Goal: Transaction & Acquisition: Register for event/course

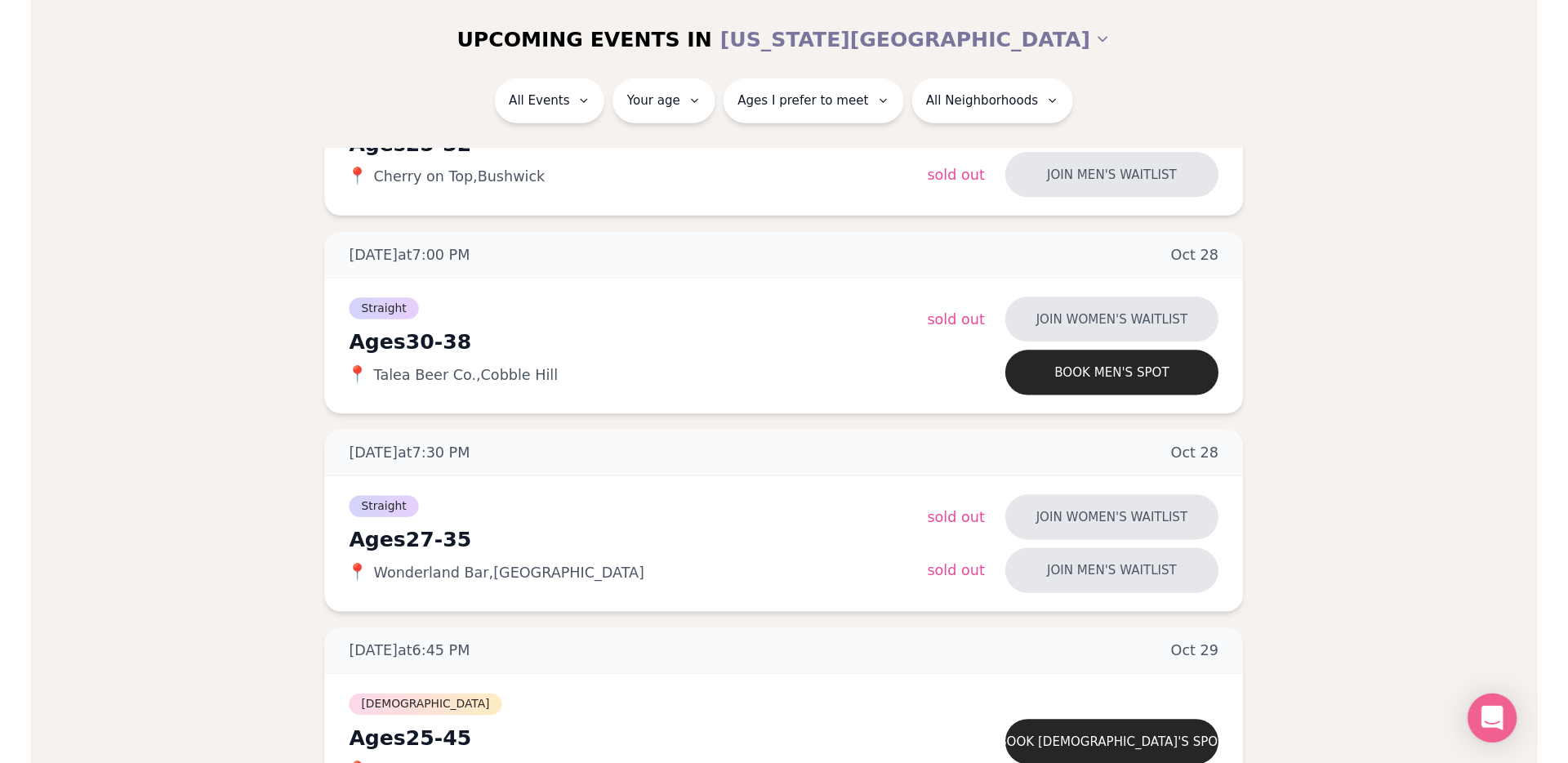
scroll to position [4120, 0]
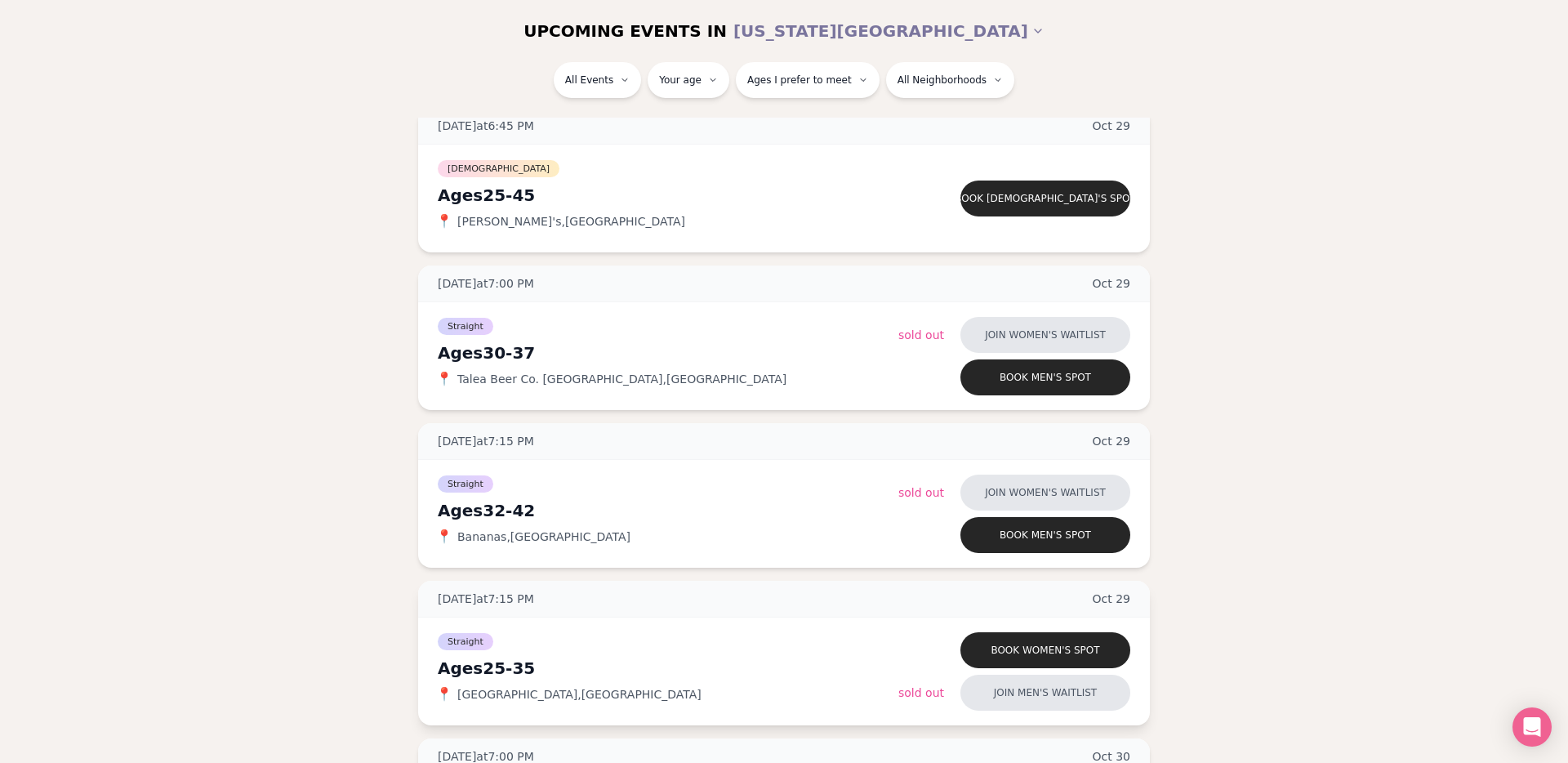
scroll to position [4490, 0]
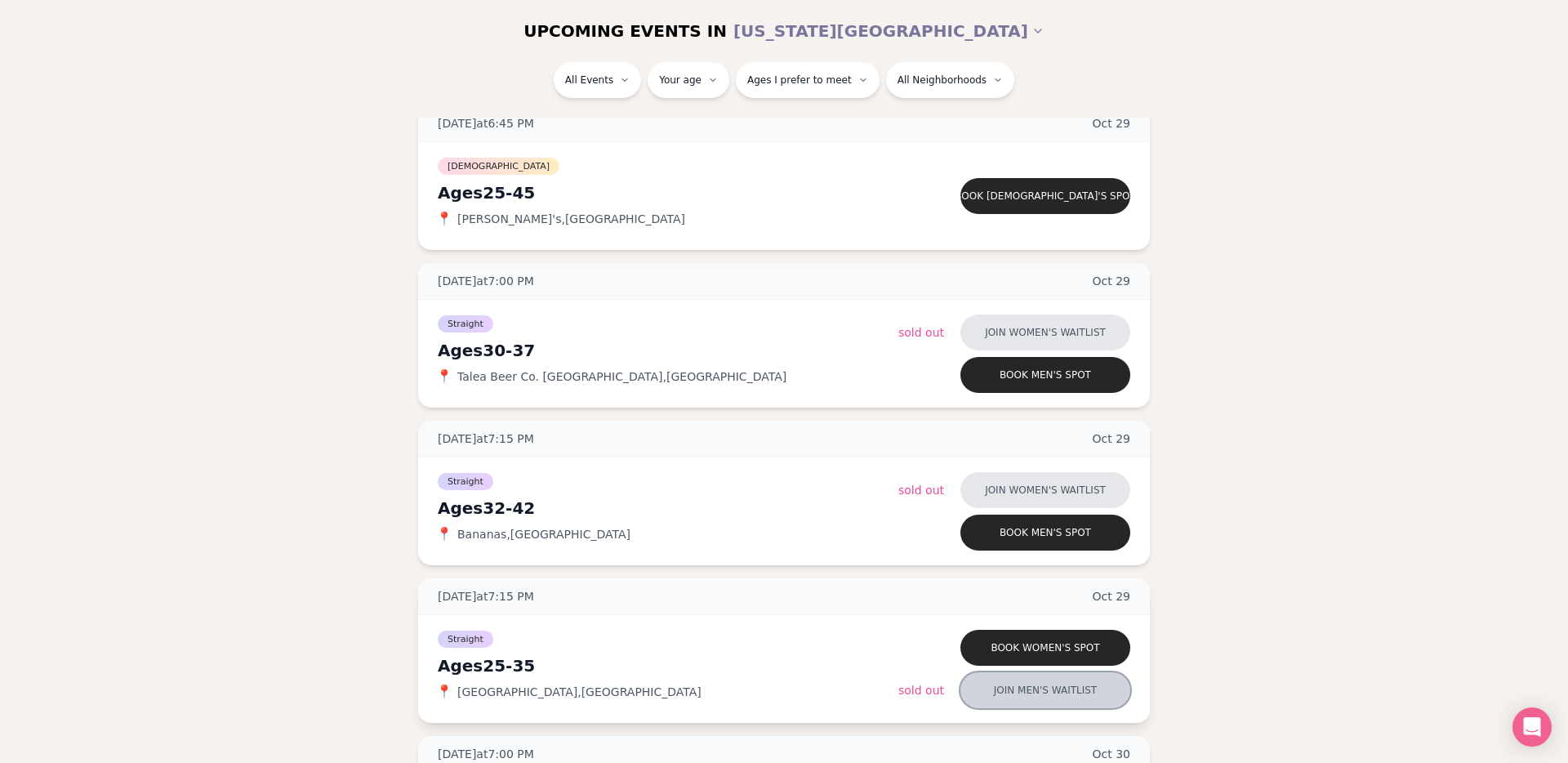
click at [1051, 607] on button "Join men's waitlist" at bounding box center [1045, 690] width 170 height 36
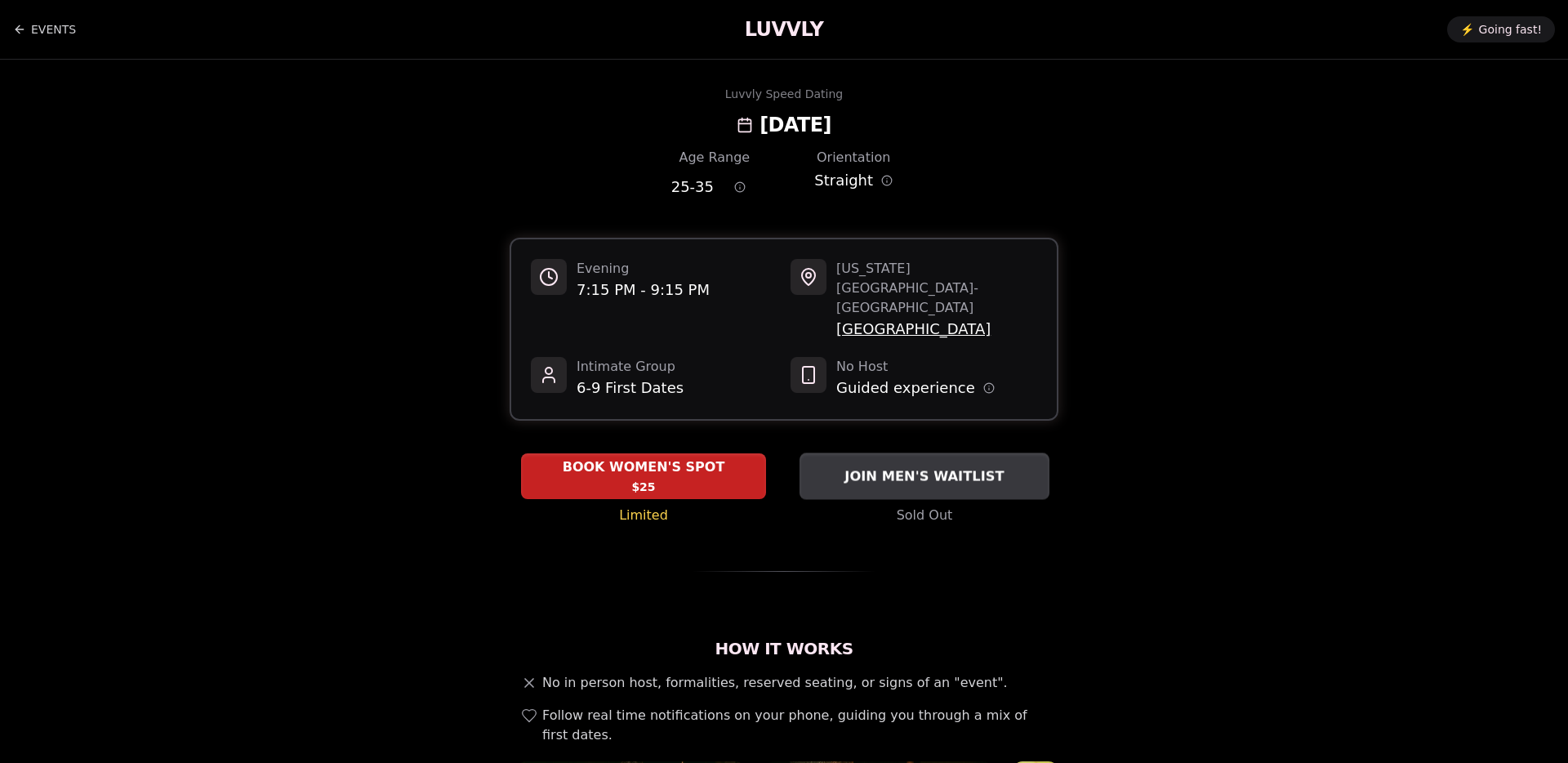
click at [914, 466] on span "JOIN MEN'S WAITLIST" at bounding box center [923, 476] width 165 height 20
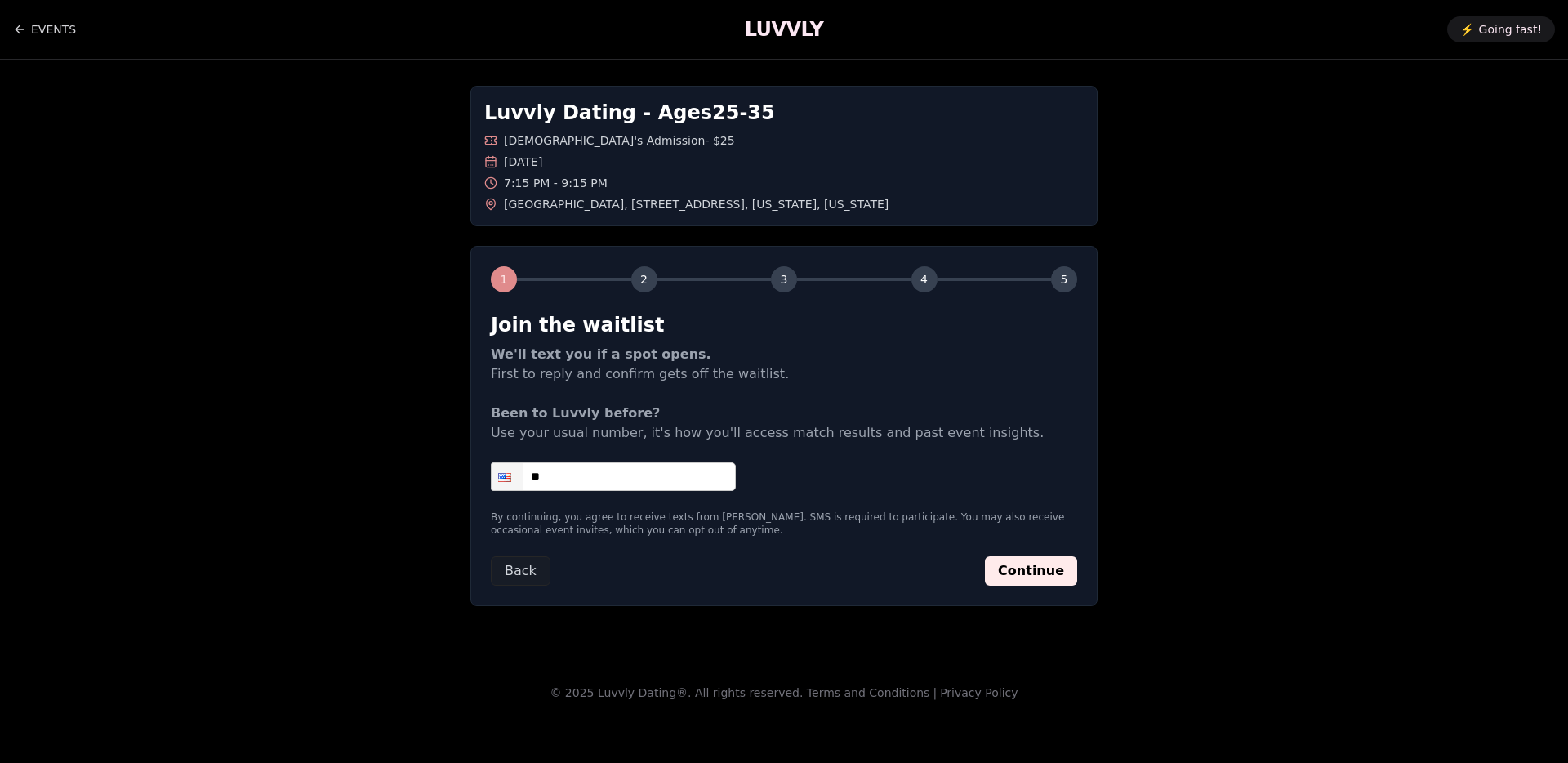
click at [592, 480] on input "**" at bounding box center [613, 476] width 245 height 29
type input "**********"
click at [1034, 569] on button "Continue" at bounding box center [1031, 570] width 92 height 30
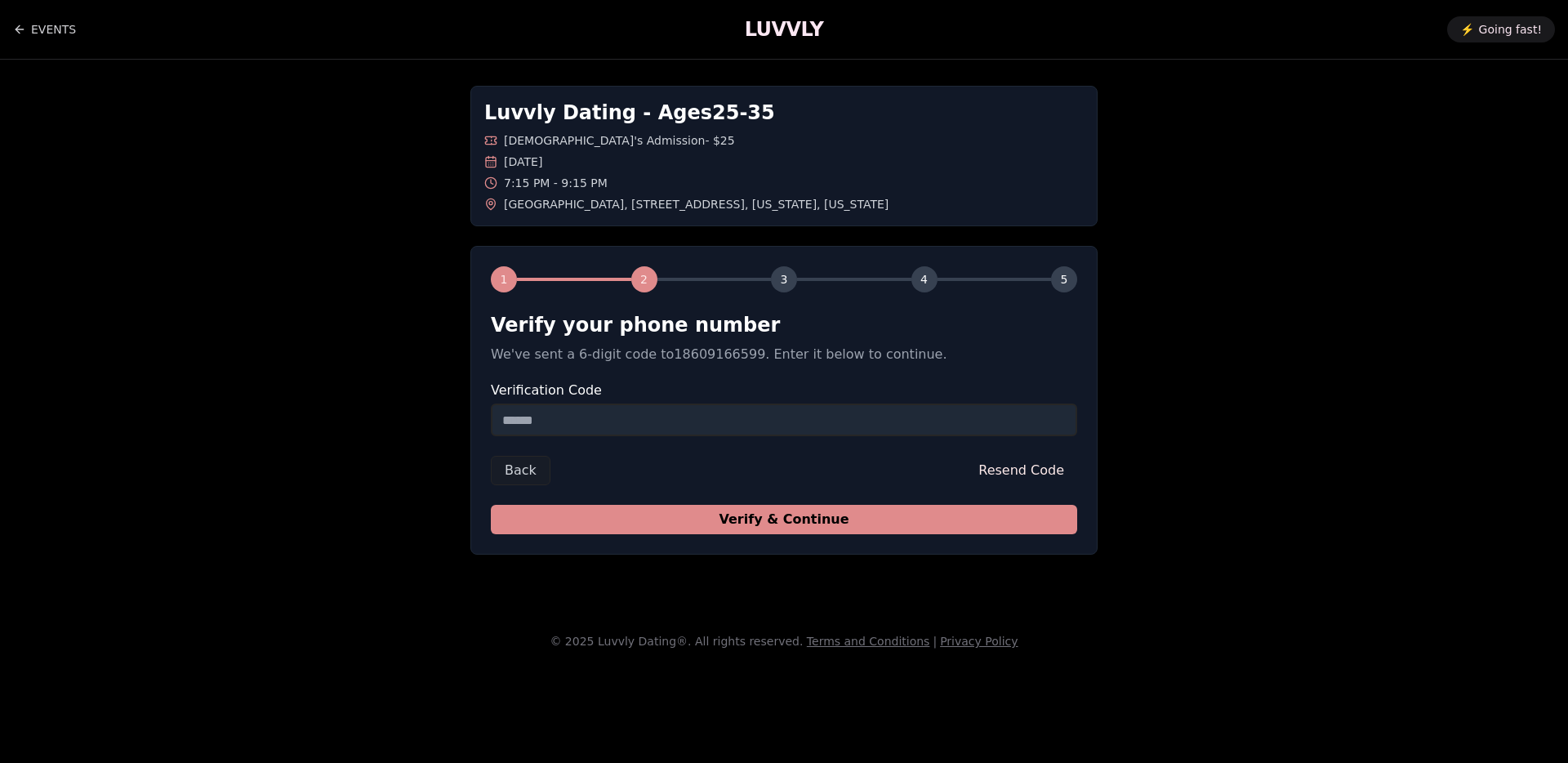
click at [923, 518] on button "Verify & Continue" at bounding box center [784, 519] width 586 height 30
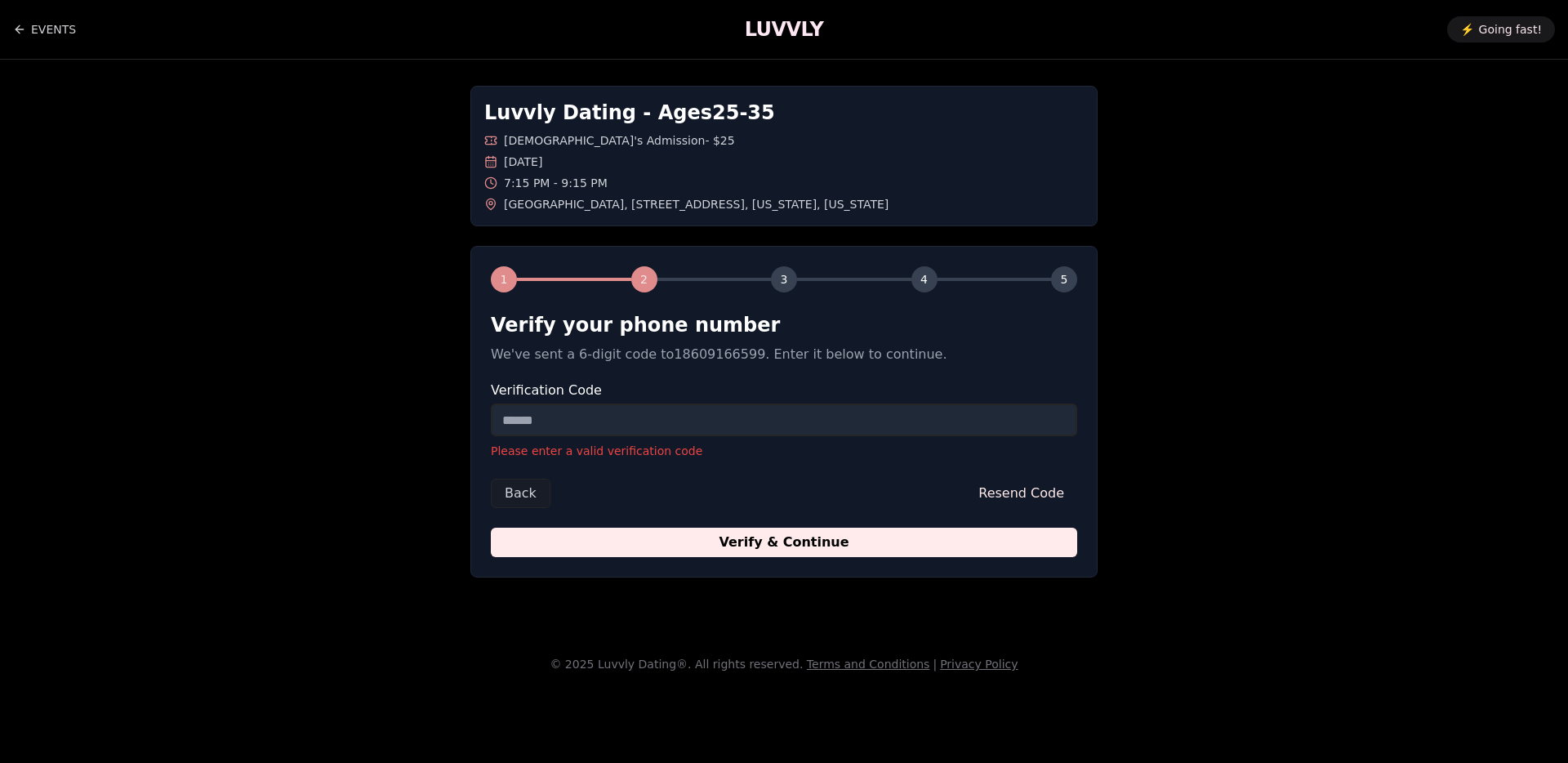
click at [677, 418] on input "Verification Code" at bounding box center [784, 419] width 586 height 33
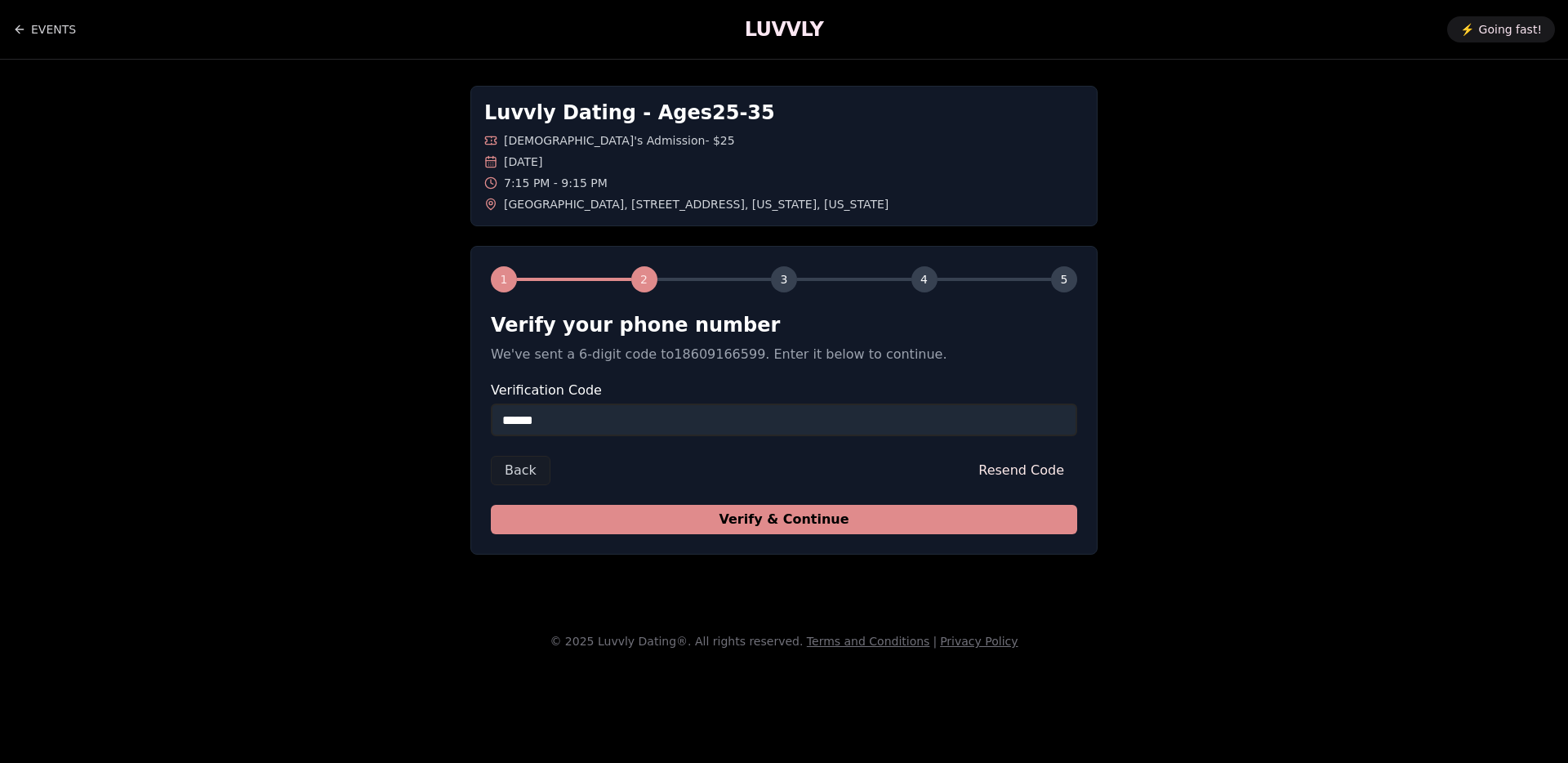
type input "******"
click at [755, 523] on button "Verify & Continue" at bounding box center [784, 519] width 586 height 30
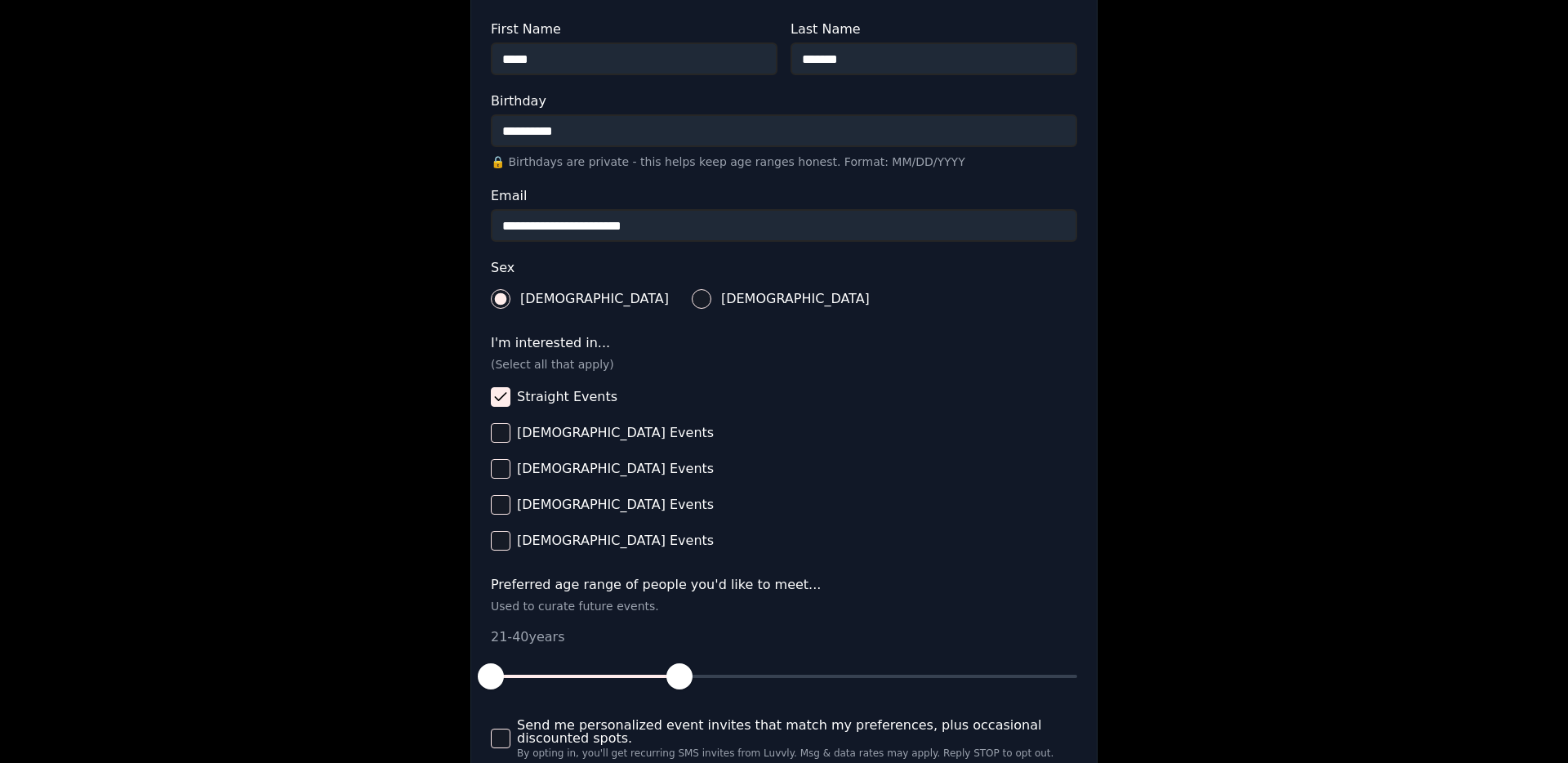
scroll to position [505, 0]
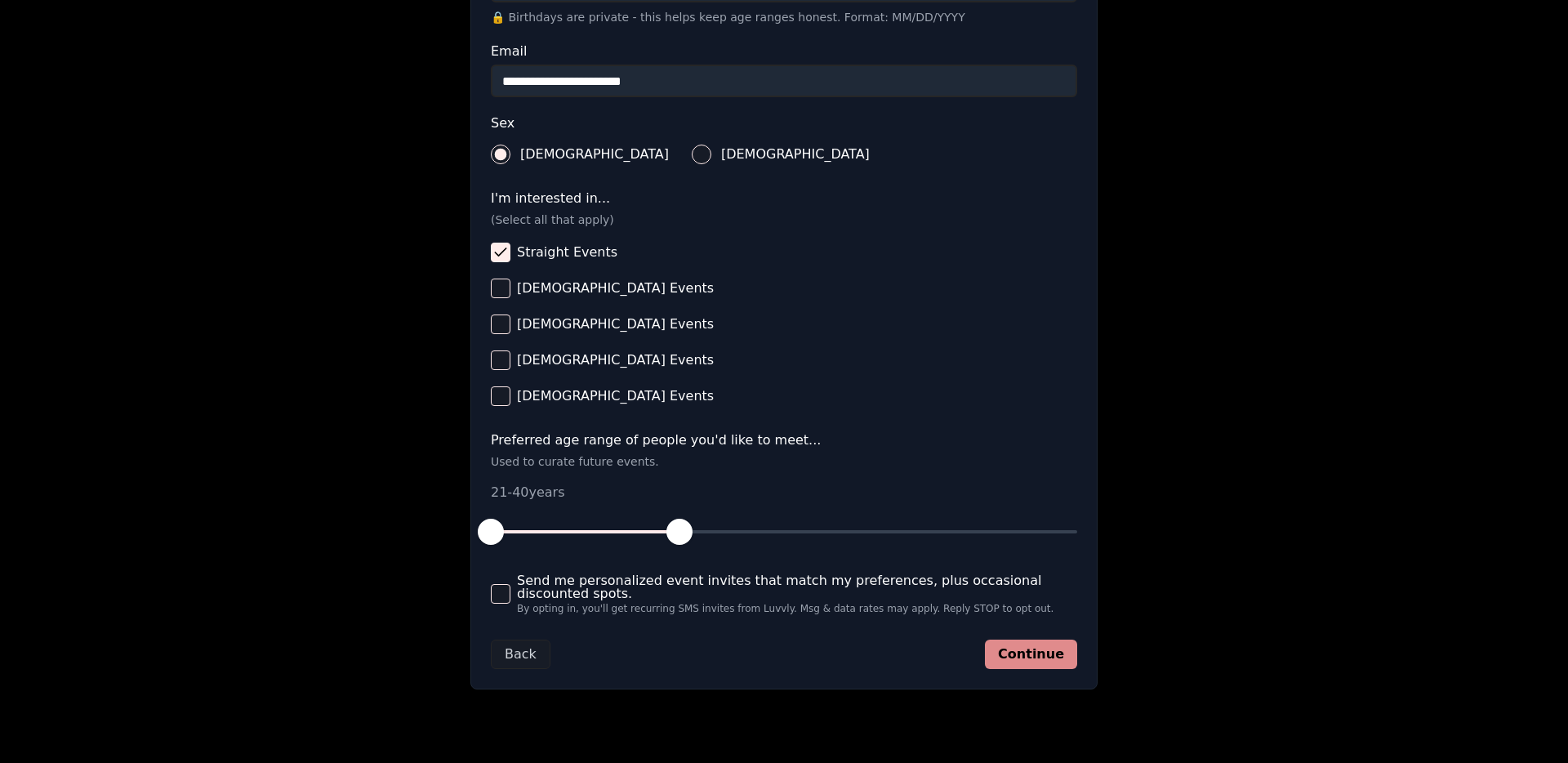
click at [1018, 607] on button "Continue" at bounding box center [1031, 654] width 92 height 30
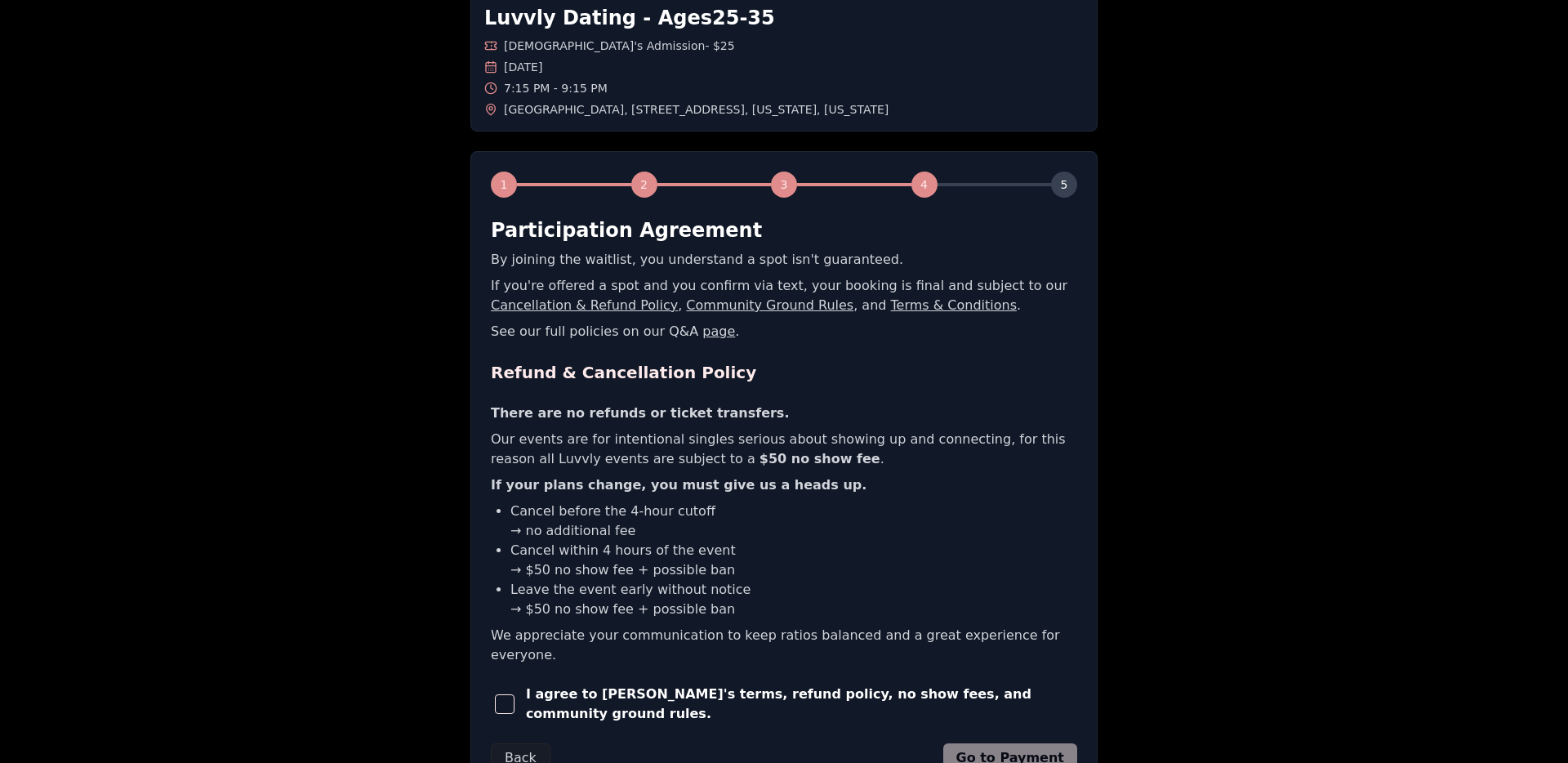
scroll to position [210, 0]
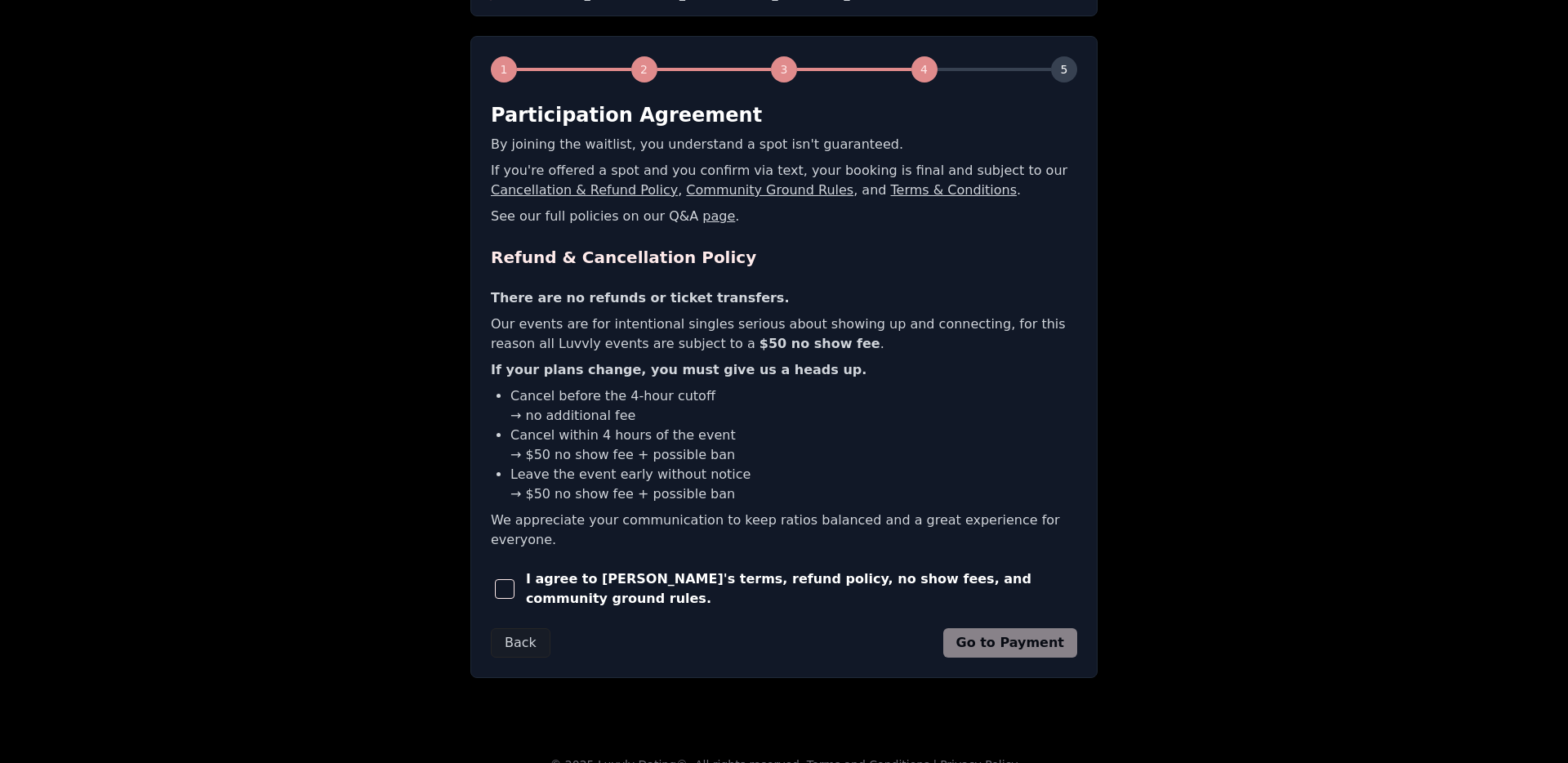
click at [511, 579] on span "button" at bounding box center [505, 589] width 20 height 20
click at [1053, 607] on button "Go to Payment" at bounding box center [1010, 643] width 135 height 30
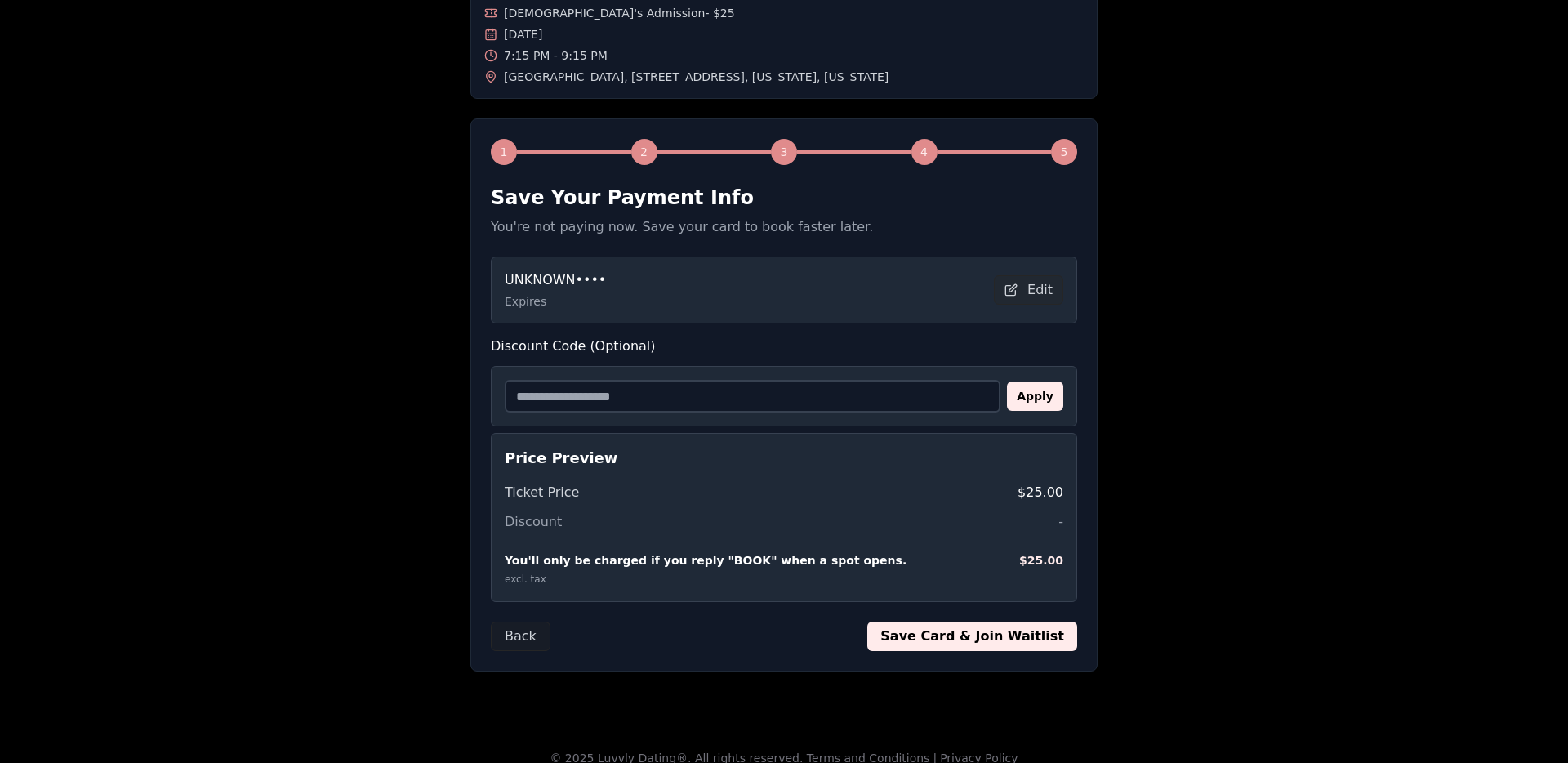
scroll to position [123, 0]
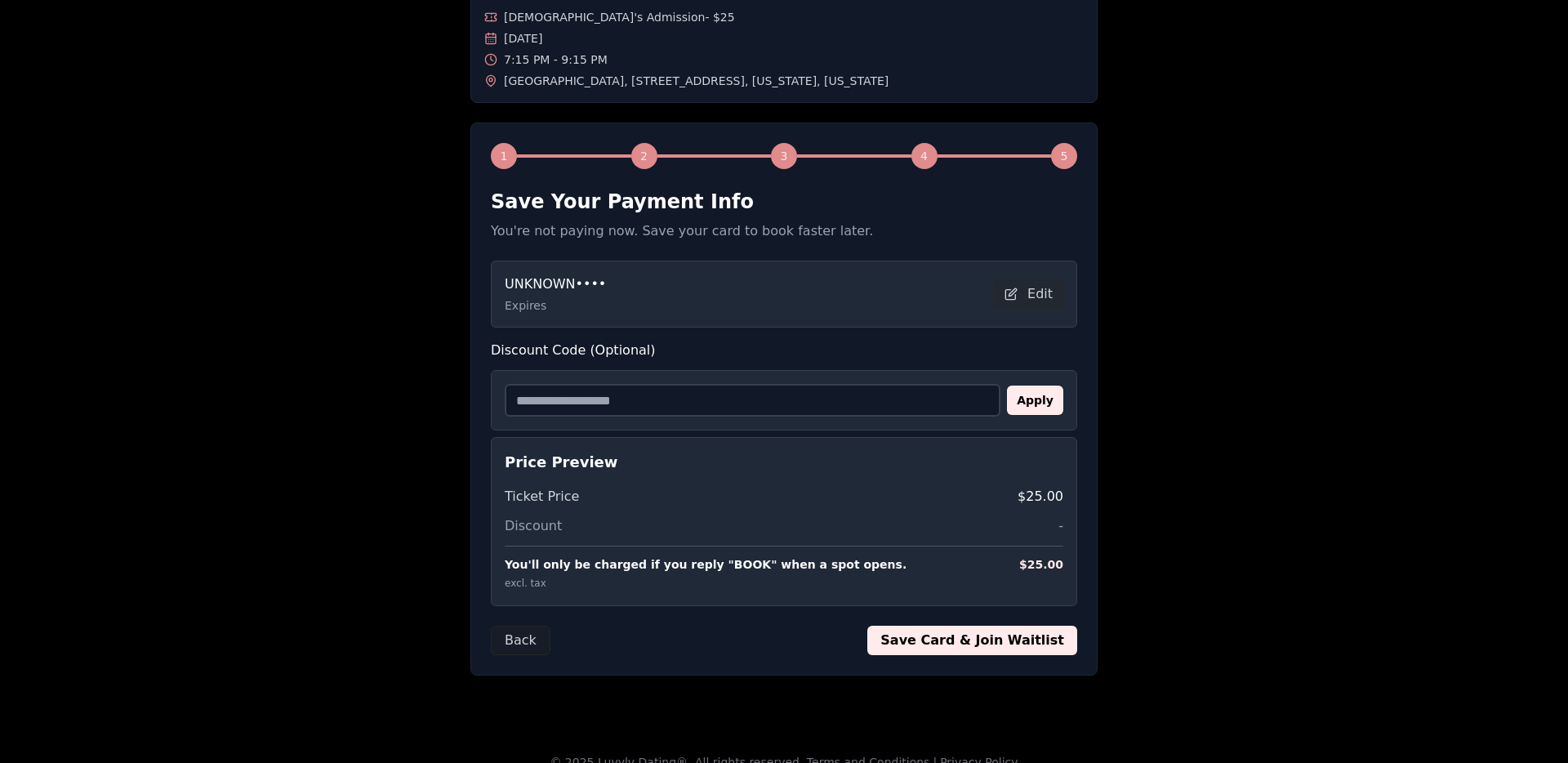
click at [986, 607] on button "Save Card & Join Waitlist" at bounding box center [972, 640] width 210 height 30
